Goal: Navigation & Orientation: Go to known website

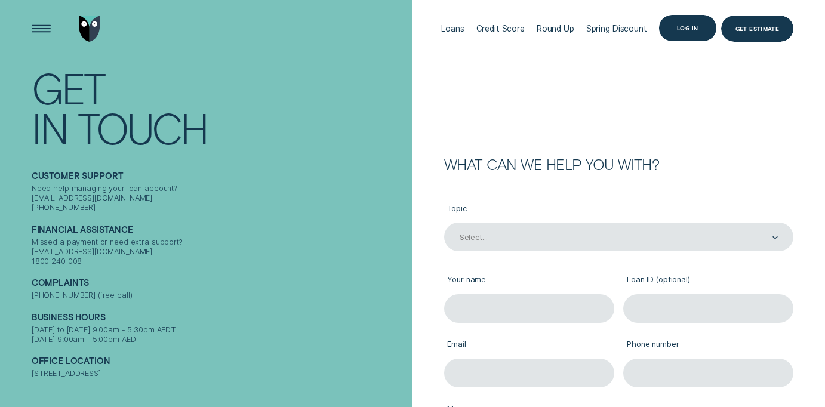
click at [679, 29] on div "Log in" at bounding box center [687, 28] width 21 height 5
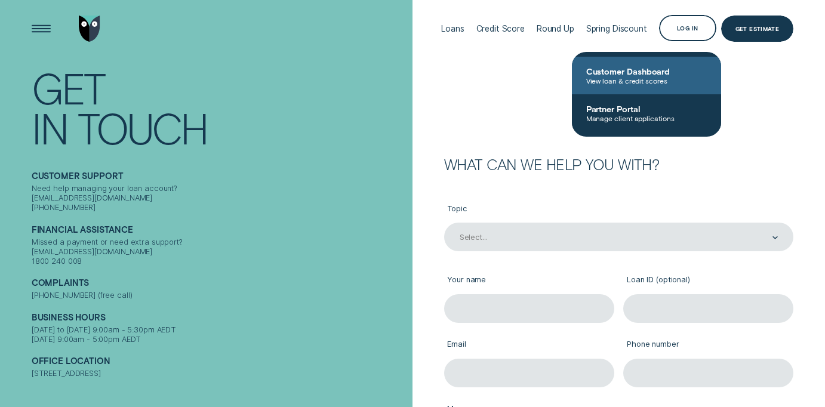
click at [634, 73] on span "Customer Dashboard" at bounding box center [646, 71] width 121 height 10
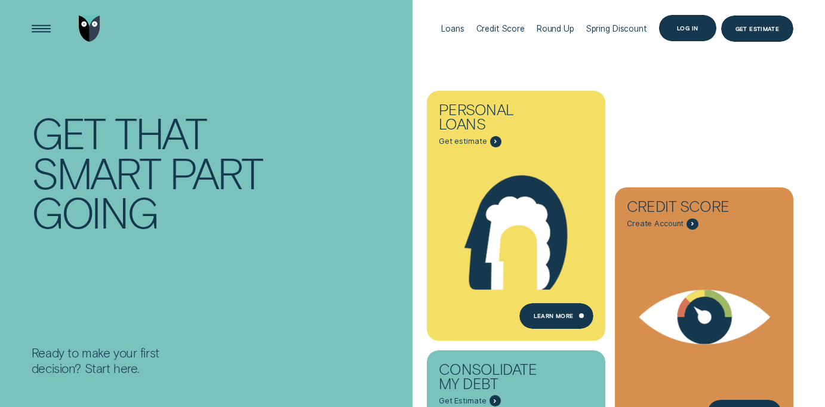
click at [691, 30] on div "Log in" at bounding box center [687, 28] width 21 height 5
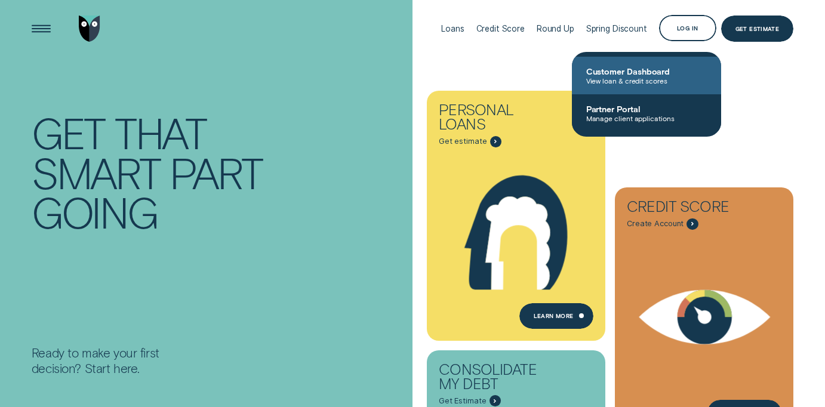
click at [647, 72] on span "Customer Dashboard" at bounding box center [646, 71] width 121 height 10
